Goal: Task Accomplishment & Management: Manage account settings

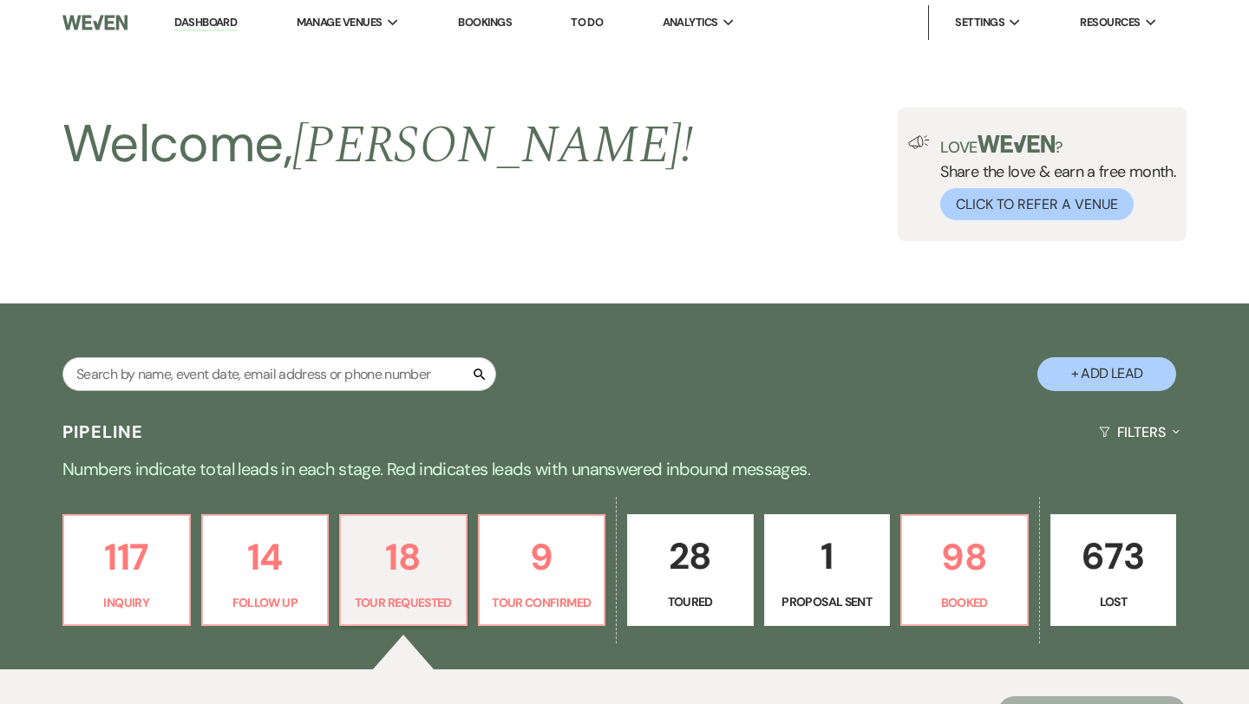
select select "2"
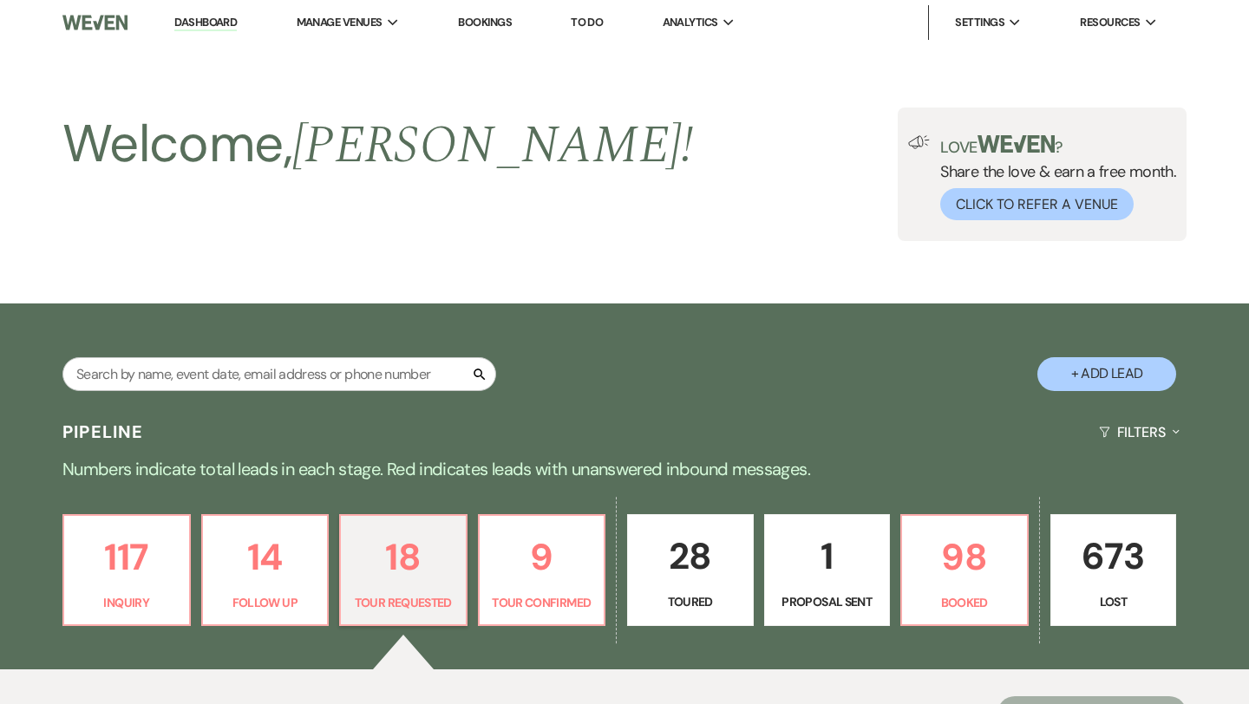
select select "2"
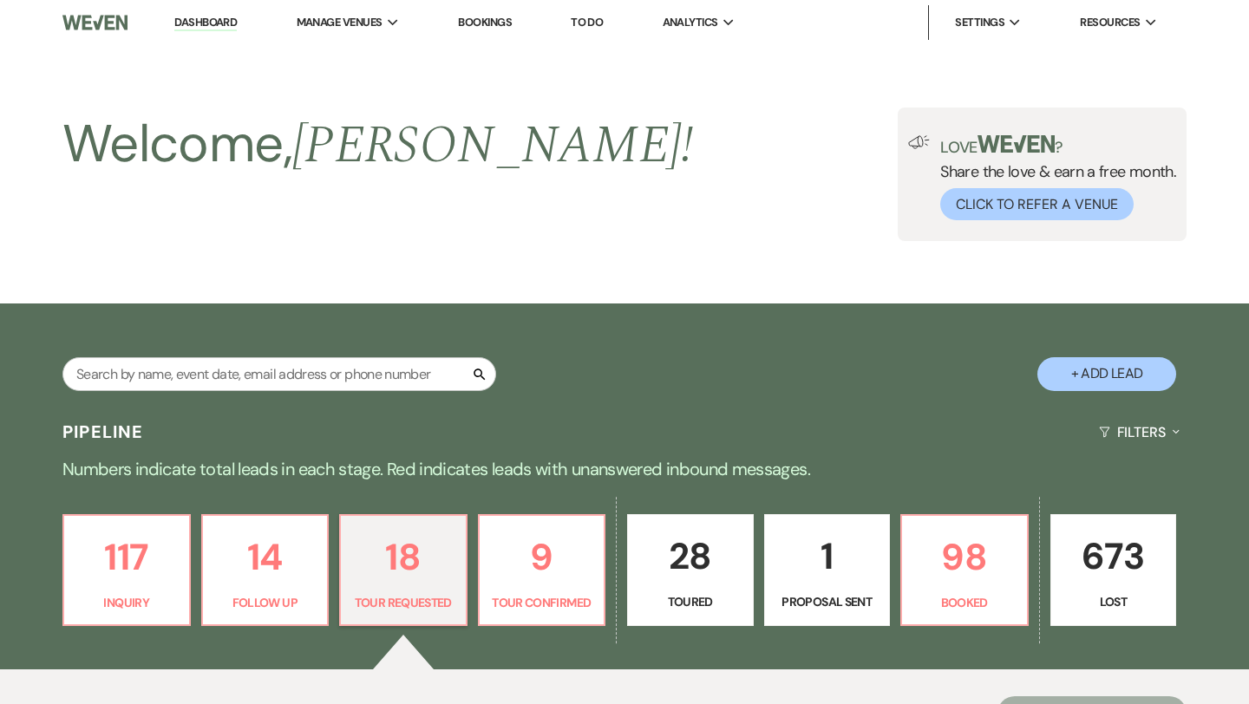
select select "2"
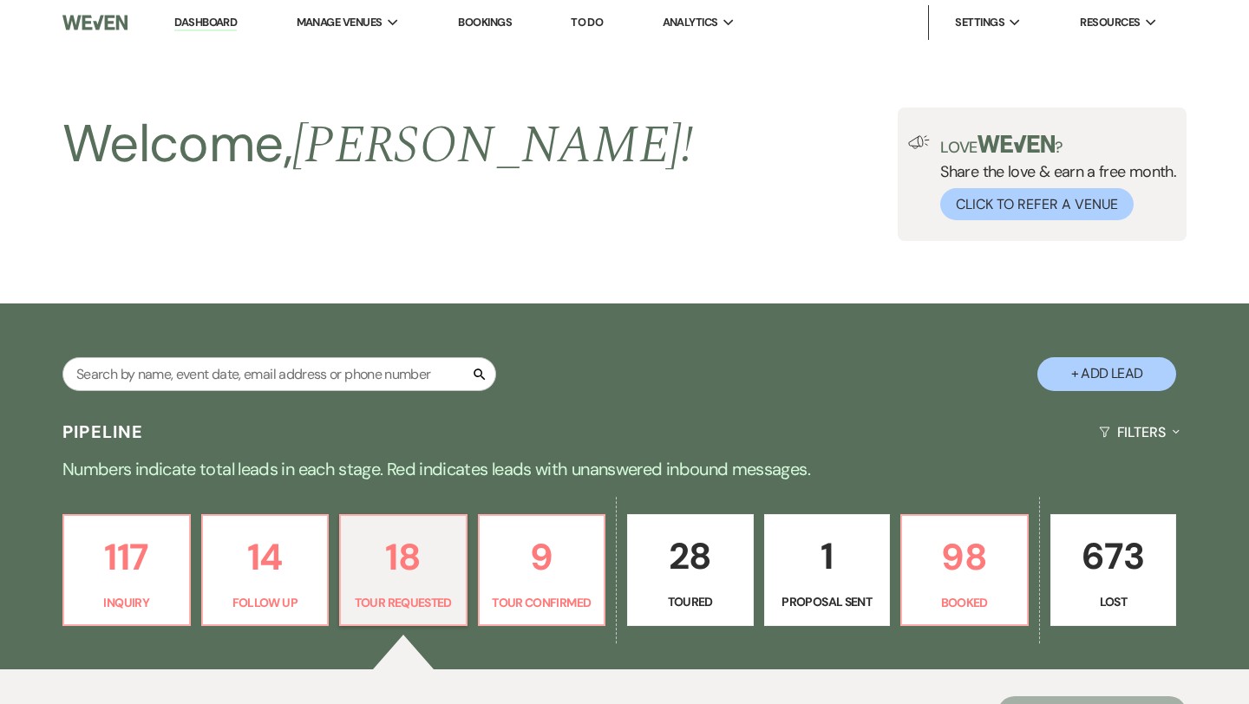
select select "2"
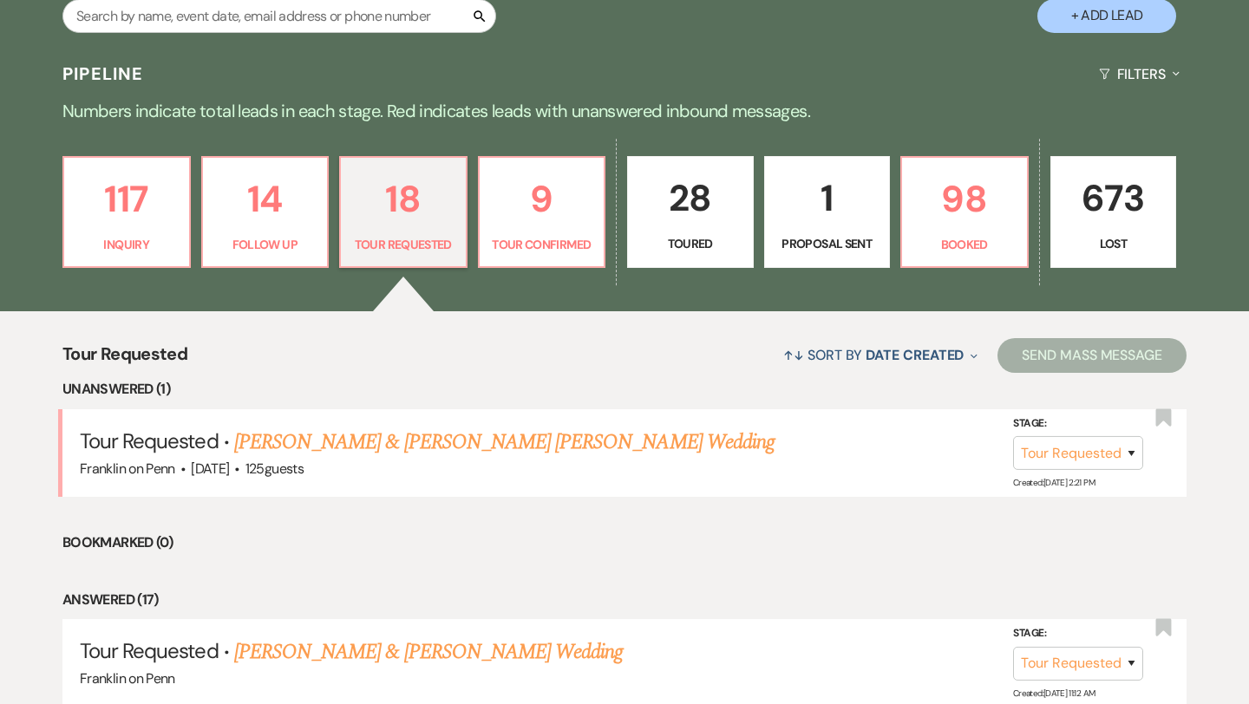
scroll to position [356, 0]
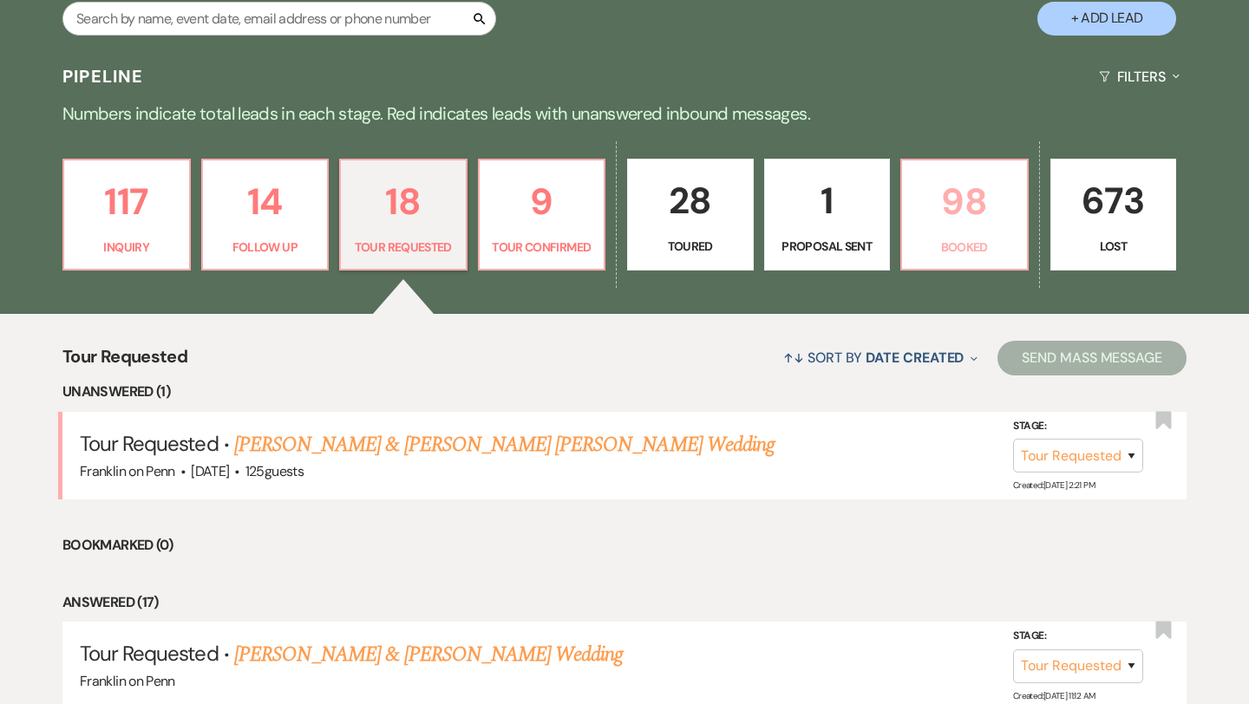
click at [991, 203] on p "98" at bounding box center [965, 202] width 104 height 58
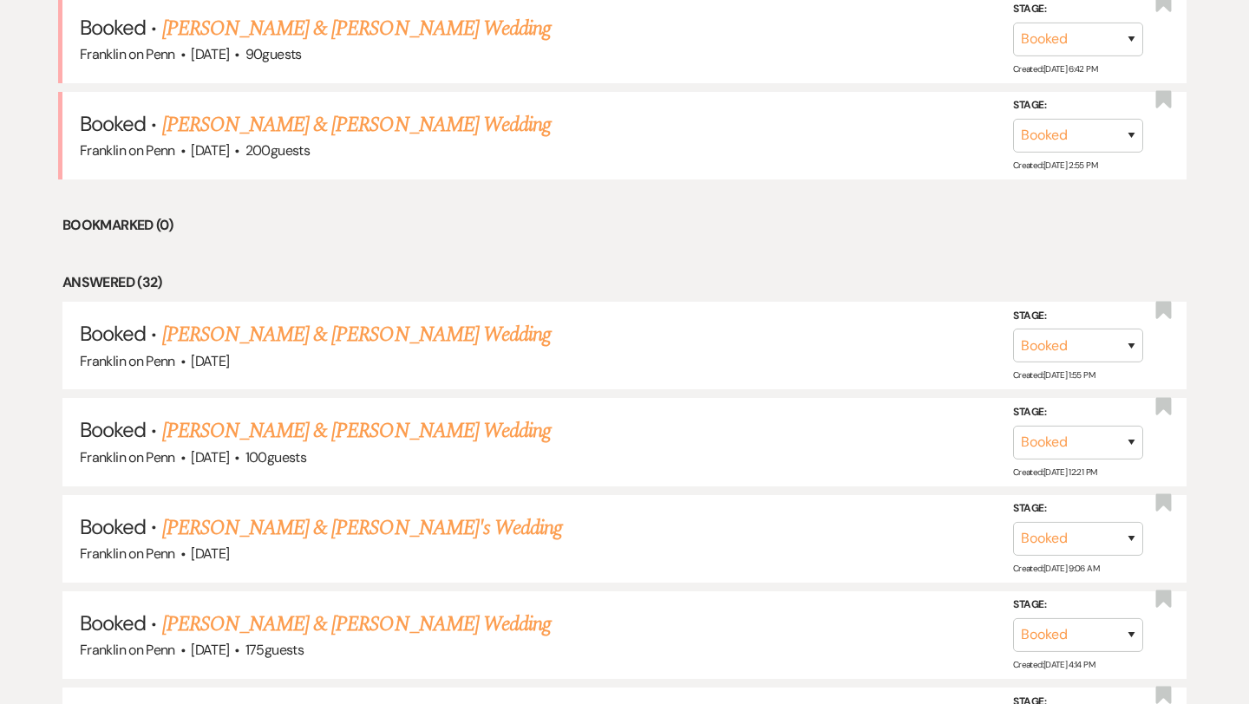
scroll to position [1066, 0]
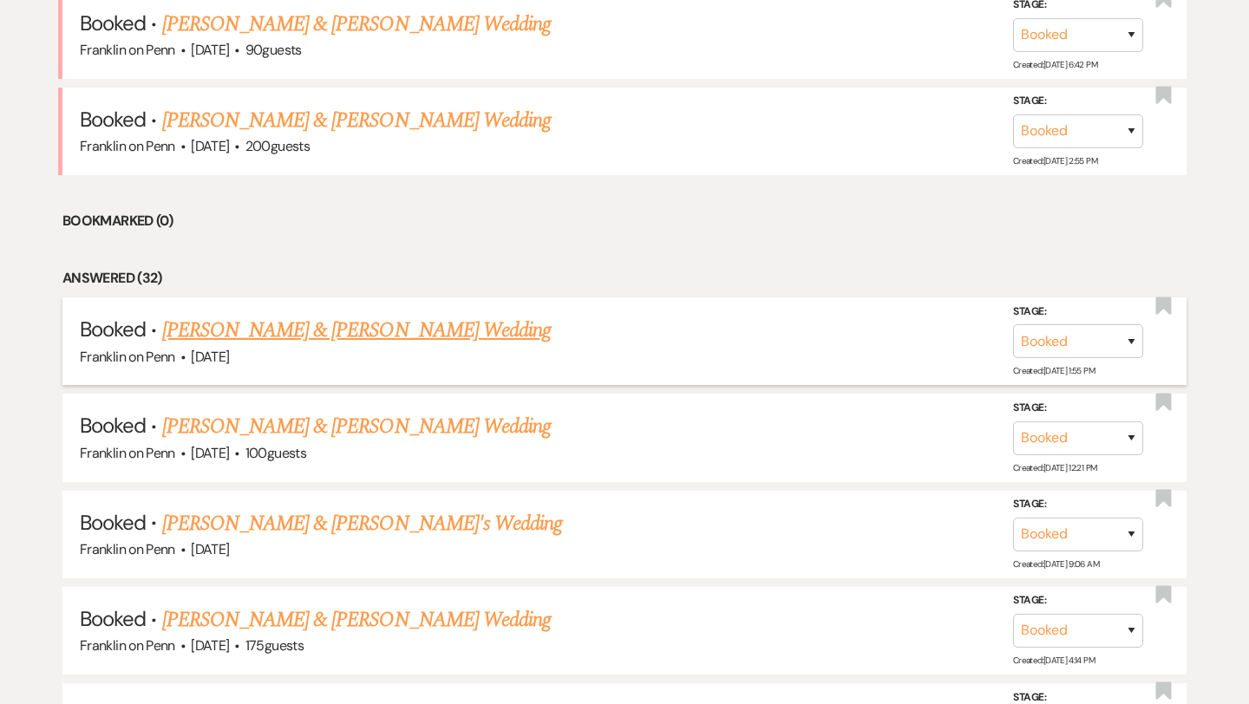
click at [405, 320] on link "[PERSON_NAME] & [PERSON_NAME] Wedding" at bounding box center [356, 330] width 389 height 31
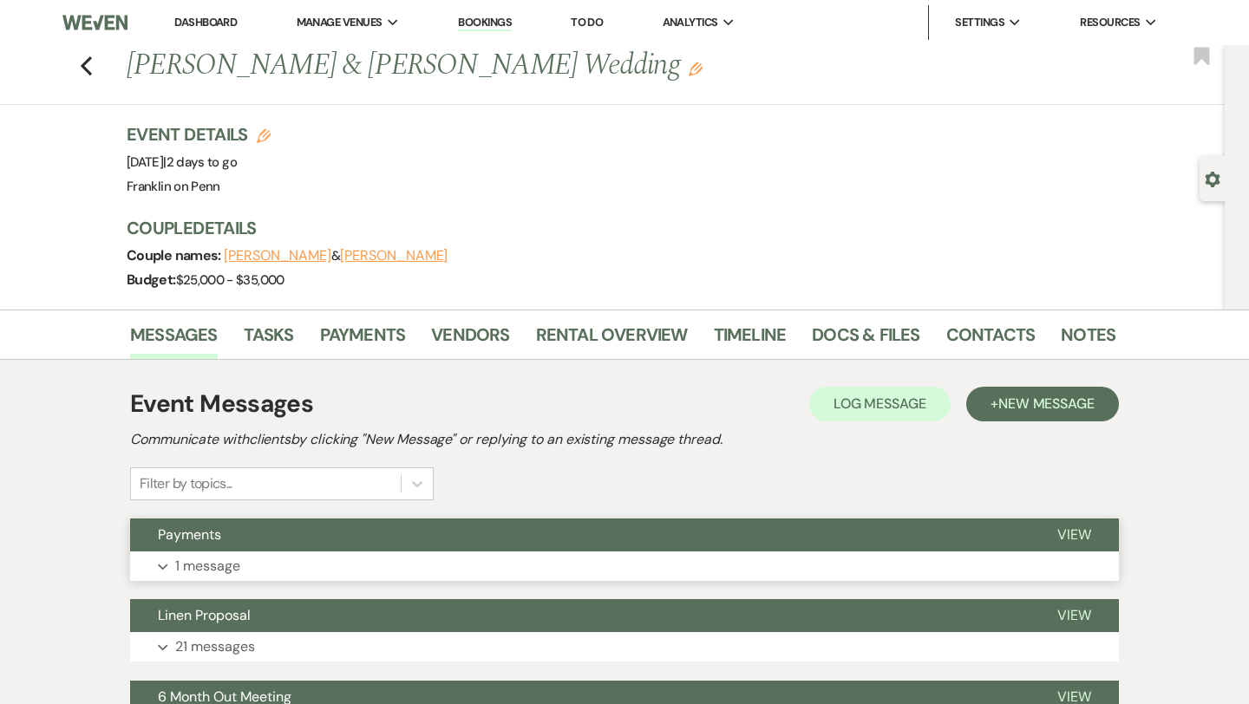
click at [240, 556] on button "Expand 1 message" at bounding box center [624, 566] width 989 height 29
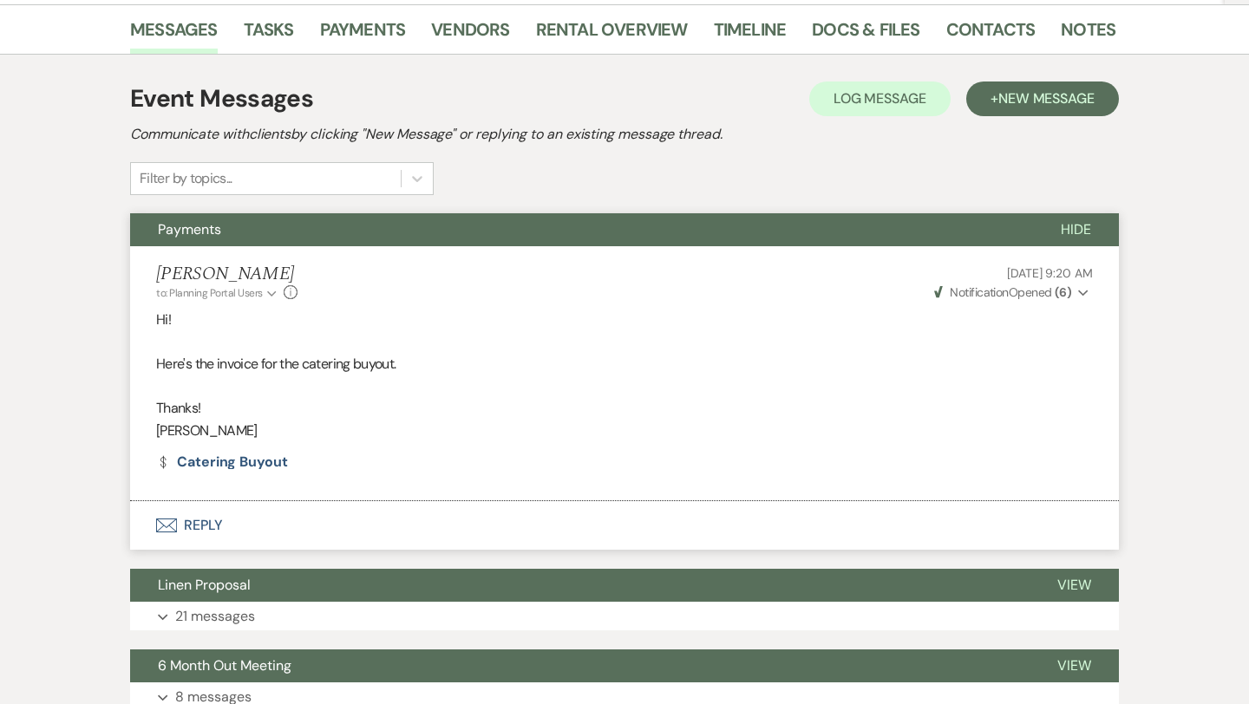
scroll to position [298, 0]
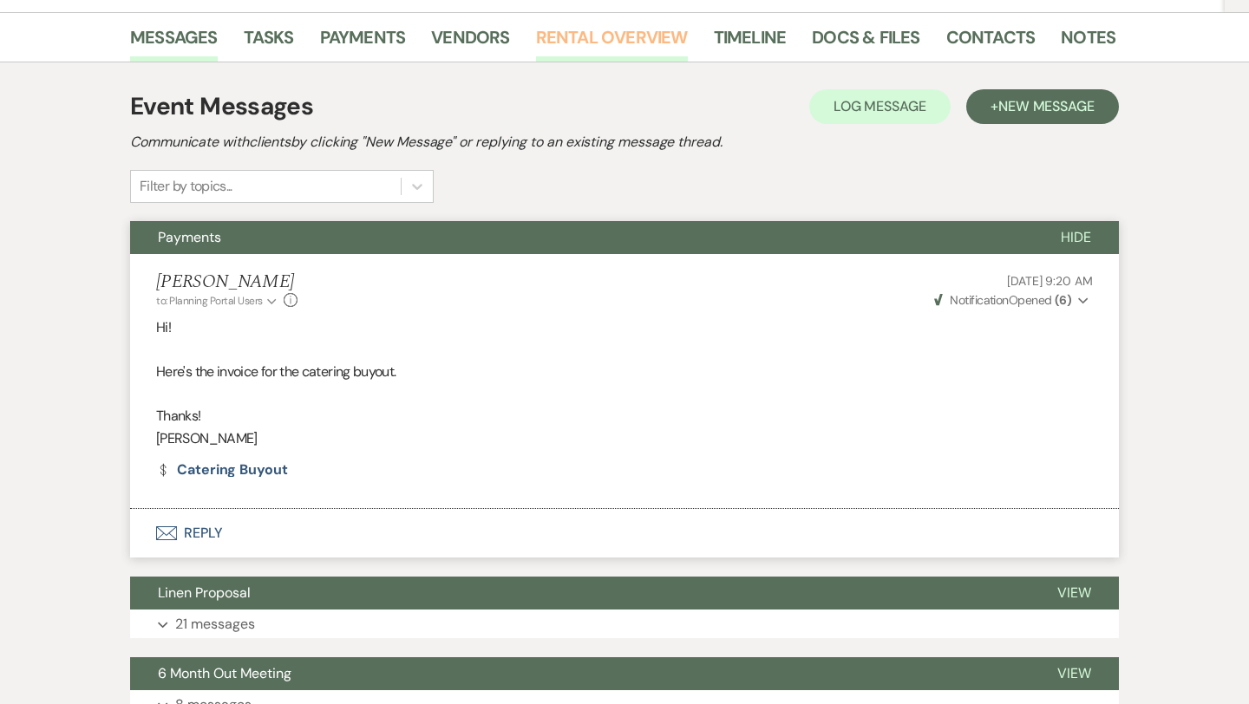
click at [600, 41] on link "Rental Overview" at bounding box center [612, 42] width 152 height 38
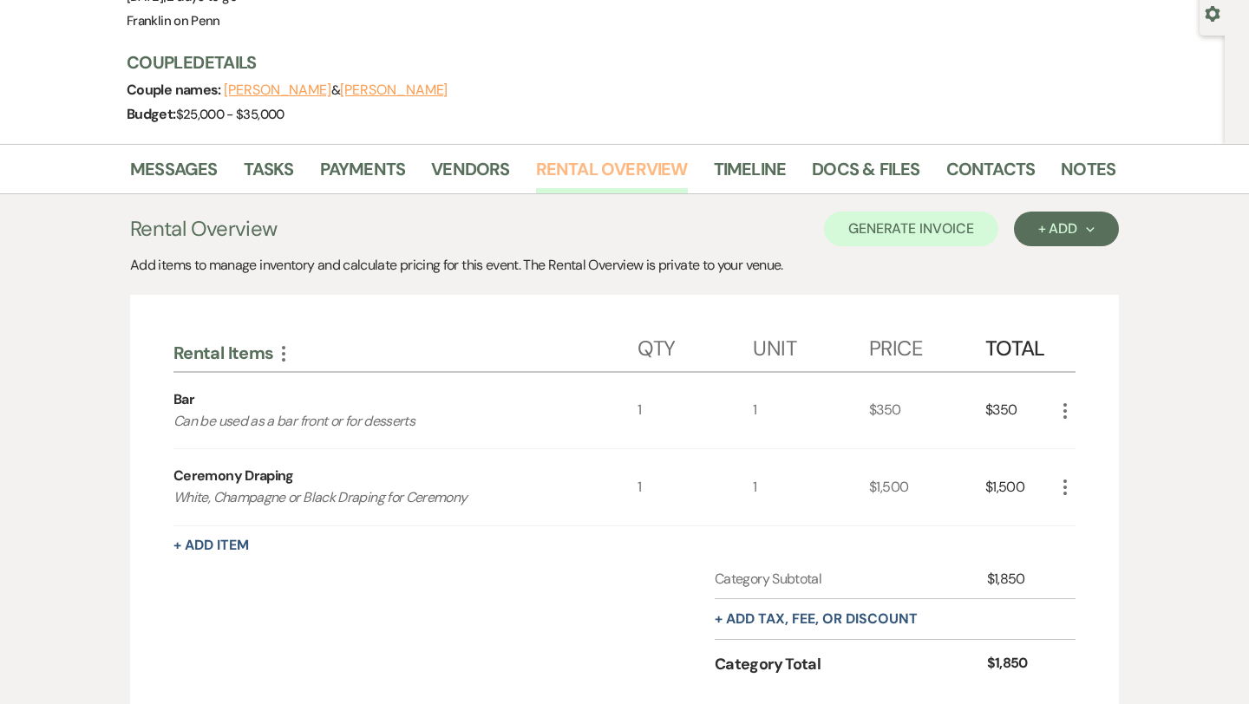
scroll to position [169, 0]
